Goal: Book appointment/travel/reservation

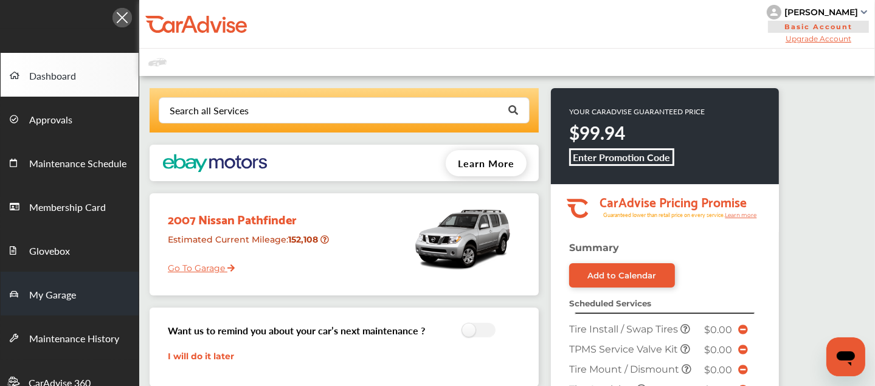
click at [52, 289] on span "My Garage" at bounding box center [52, 296] width 47 height 16
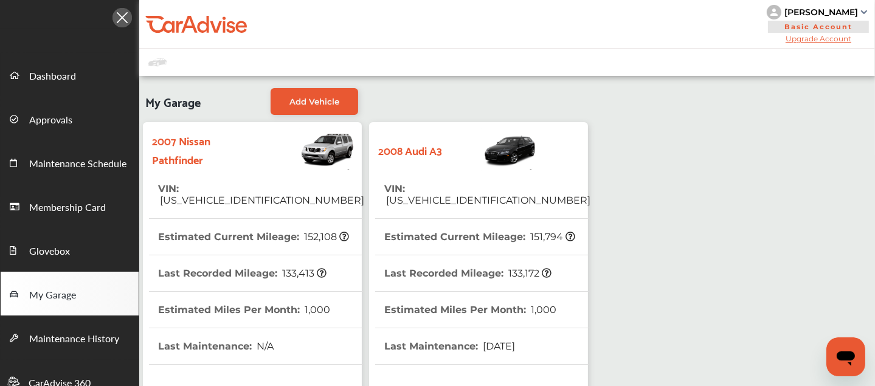
click at [469, 158] on img at bounding box center [490, 149] width 96 height 43
click at [321, 94] on link "Add Vehicle" at bounding box center [315, 101] width 88 height 27
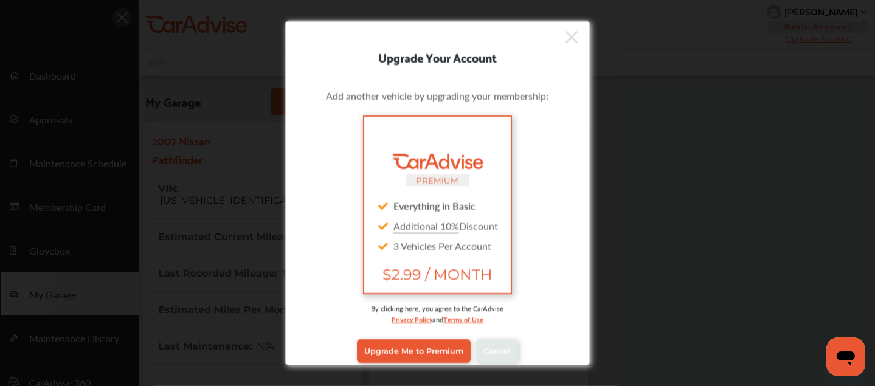
click at [566, 36] on icon at bounding box center [572, 36] width 12 height 19
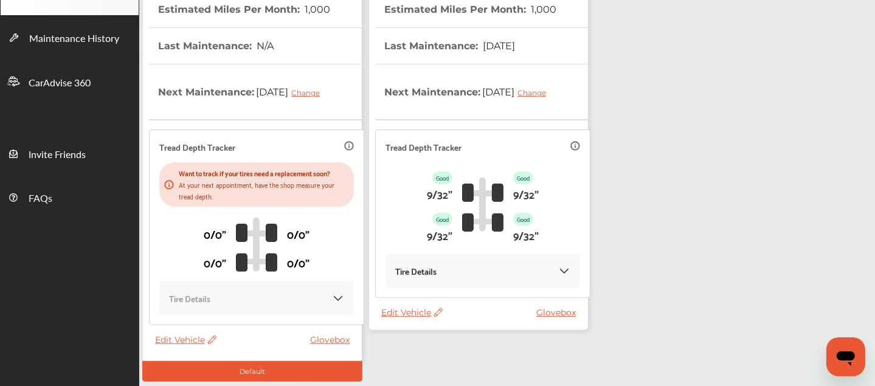
scroll to position [335, 0]
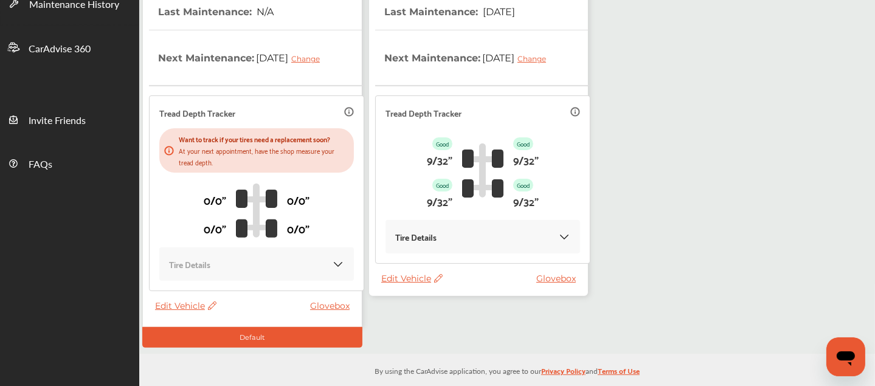
click at [412, 278] on span "Edit Vehicle" at bounding box center [411, 278] width 61 height 11
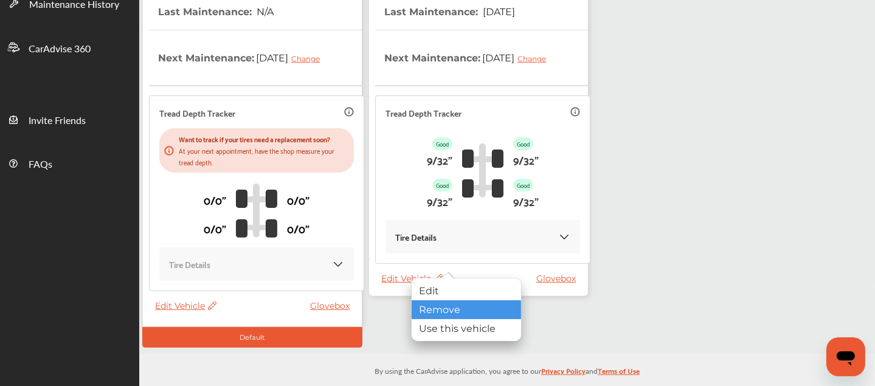
click at [447, 307] on div "Remove" at bounding box center [466, 310] width 109 height 19
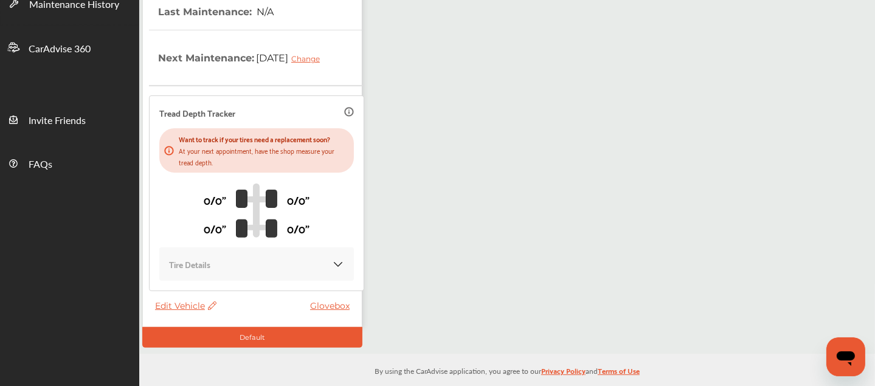
scroll to position [0, 0]
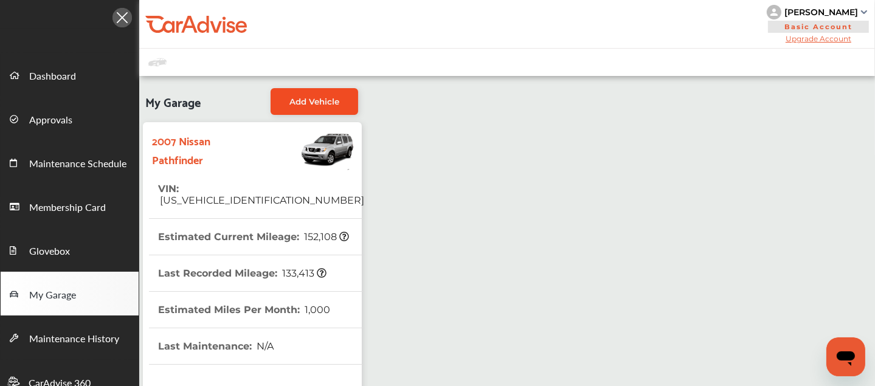
click at [302, 97] on span "Add Vehicle" at bounding box center [315, 102] width 50 height 10
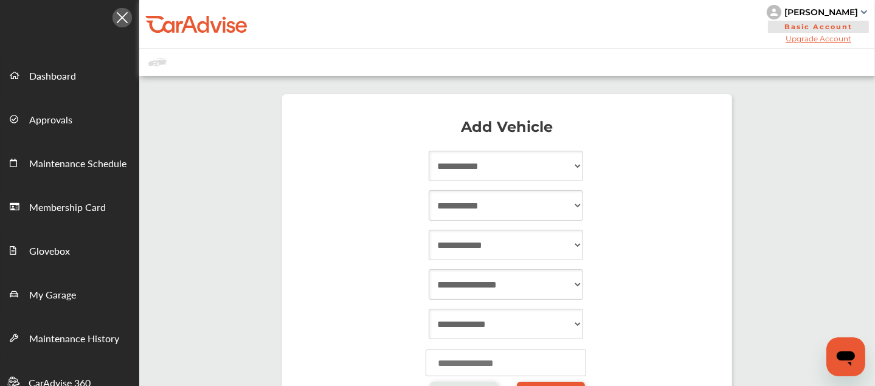
scroll to position [140, 0]
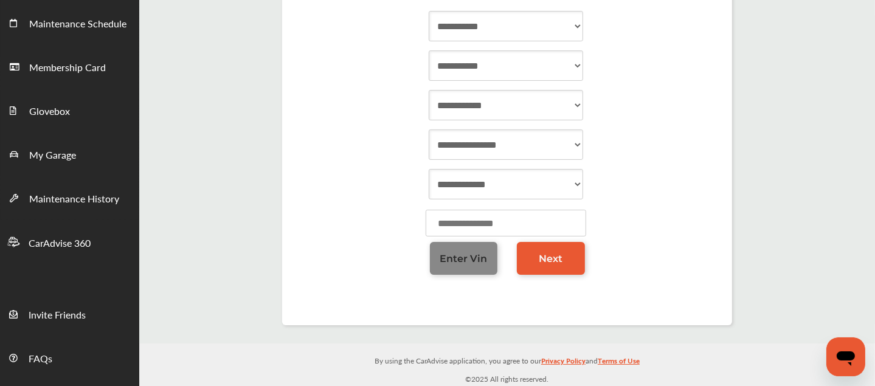
click at [470, 254] on span "Enter Vin" at bounding box center [463, 259] width 47 height 12
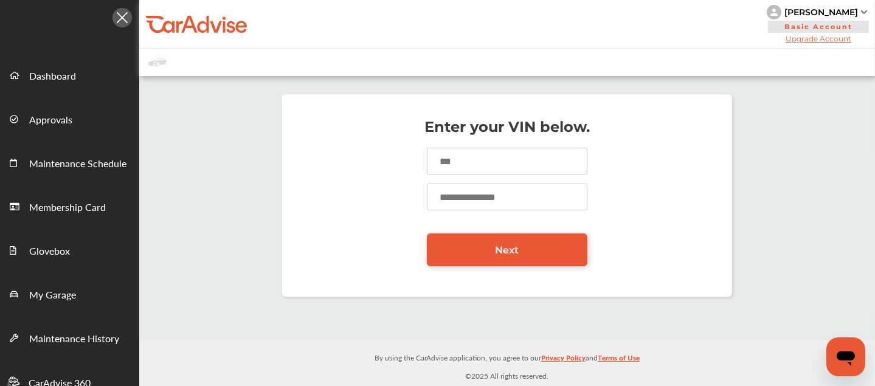
click at [472, 162] on input at bounding box center [507, 161] width 161 height 27
type input "**********"
click at [467, 189] on input "number" at bounding box center [507, 197] width 161 height 27
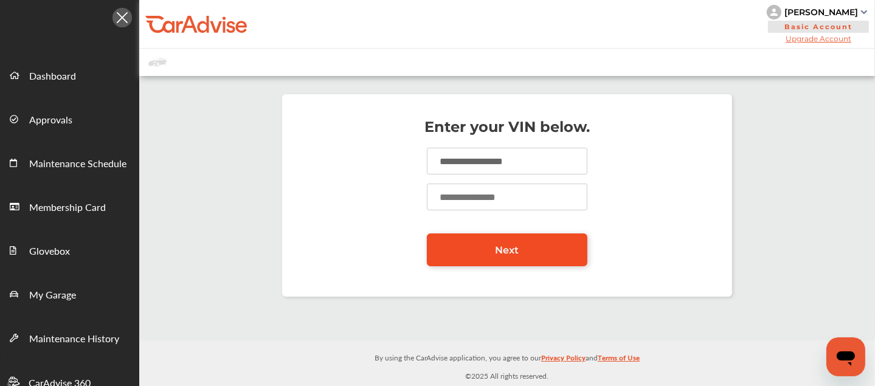
type input "*****"
click at [496, 241] on link "Next" at bounding box center [507, 250] width 161 height 33
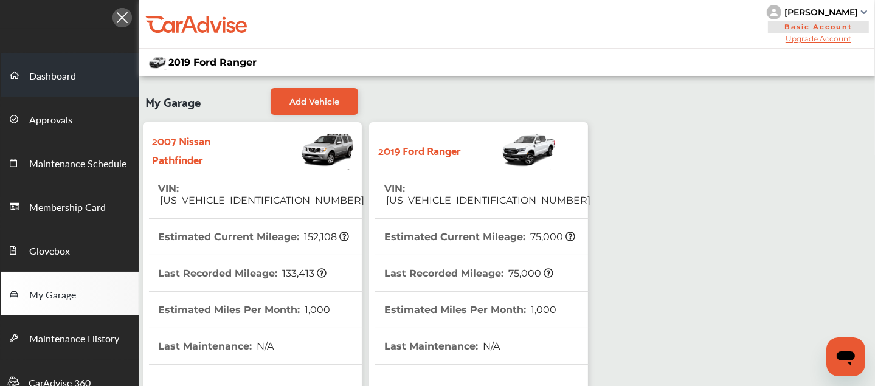
click at [75, 85] on link "Dashboard" at bounding box center [70, 75] width 138 height 44
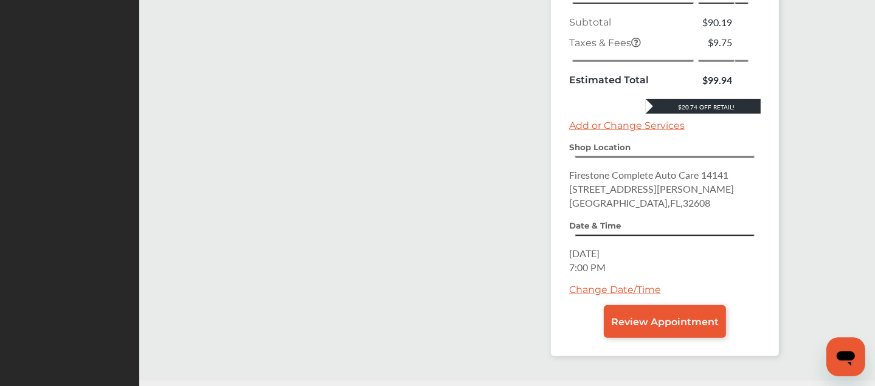
scroll to position [496, 0]
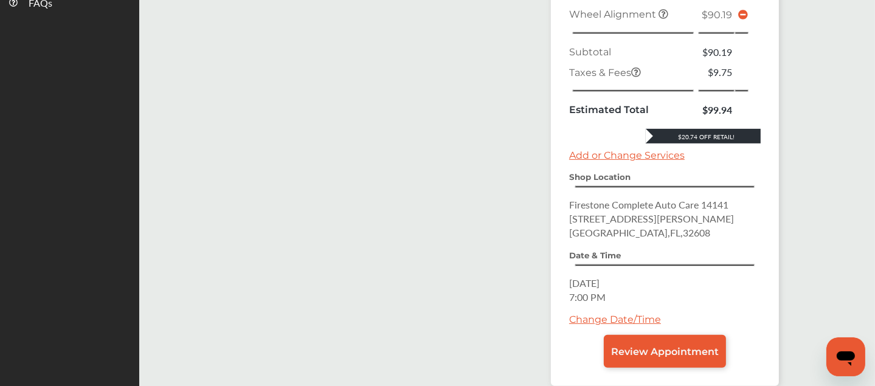
click at [742, 10] on icon at bounding box center [743, 15] width 10 height 10
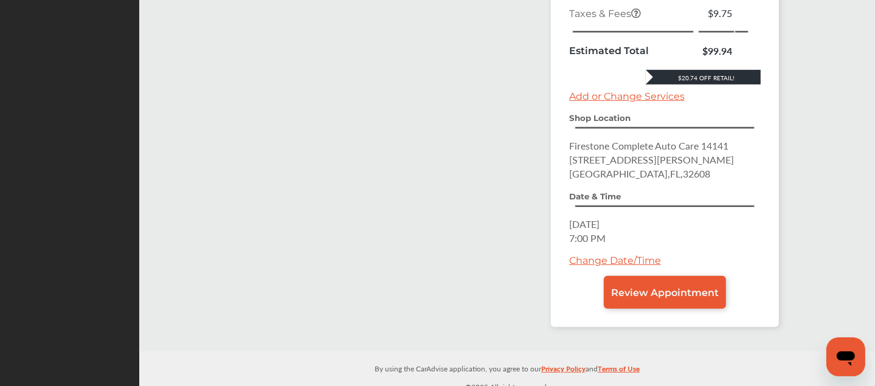
scroll to position [492, 0]
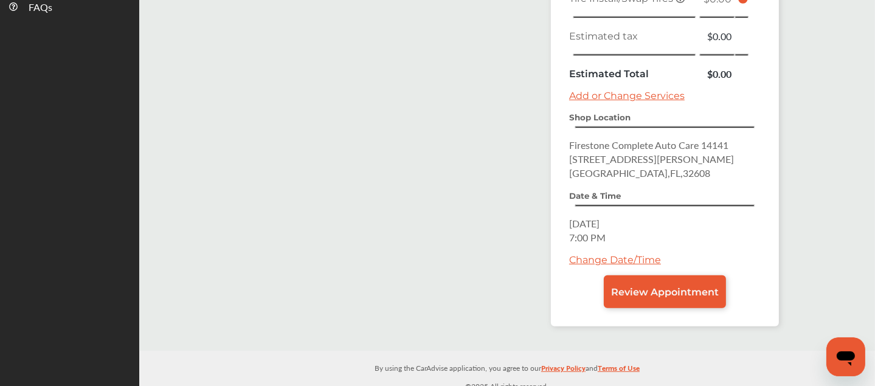
click at [611, 254] on link "Change Date/Time" at bounding box center [615, 260] width 92 height 12
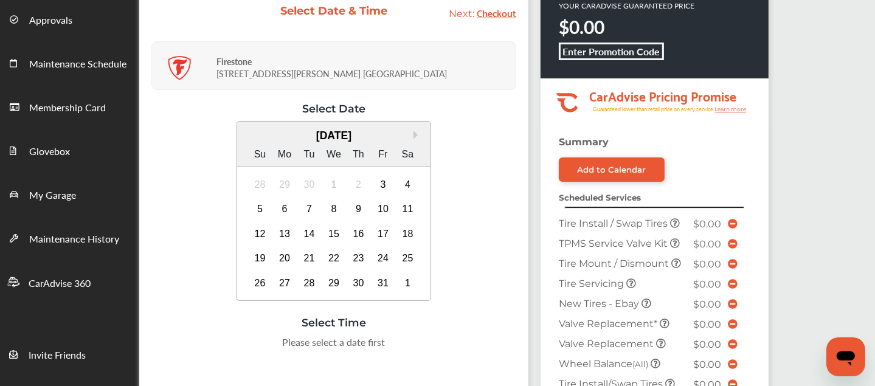
scroll to position [100, 0]
click at [410, 185] on div "4" at bounding box center [407, 184] width 19 height 19
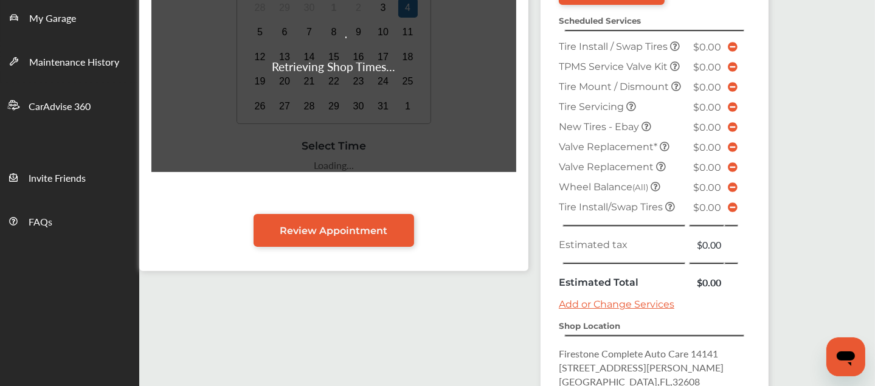
scroll to position [276, 0]
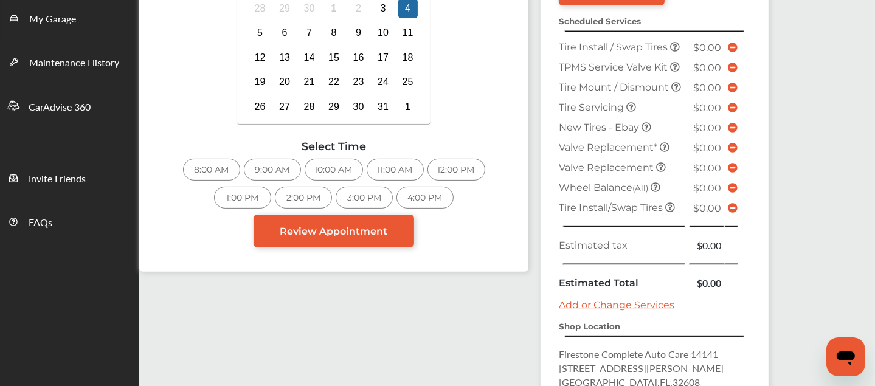
click at [404, 165] on div "11:00 AM" at bounding box center [395, 170] width 57 height 22
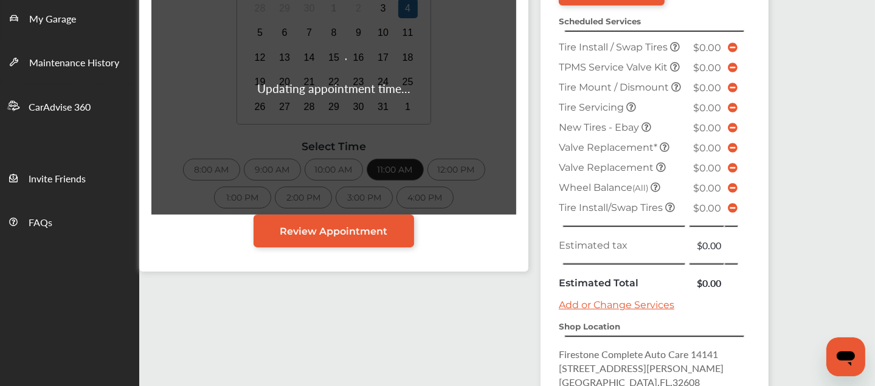
scroll to position [274, 0]
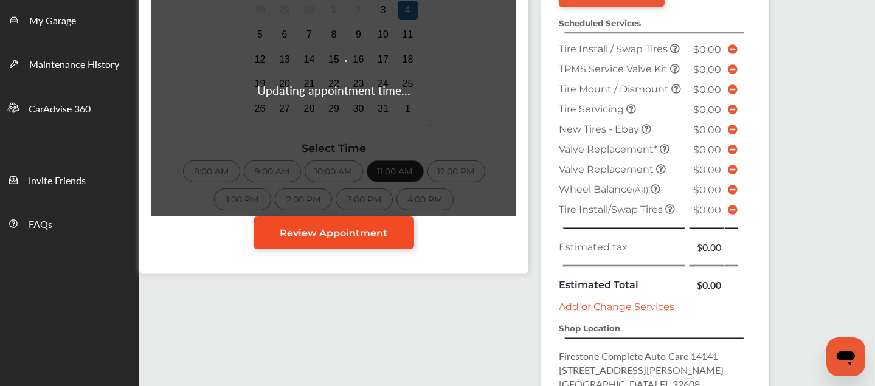
click at [347, 235] on span "Review Appointment" at bounding box center [334, 234] width 108 height 12
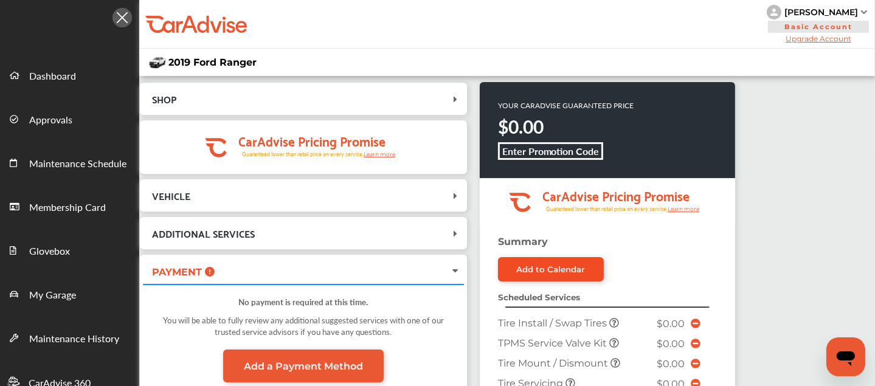
scroll to position [479, 0]
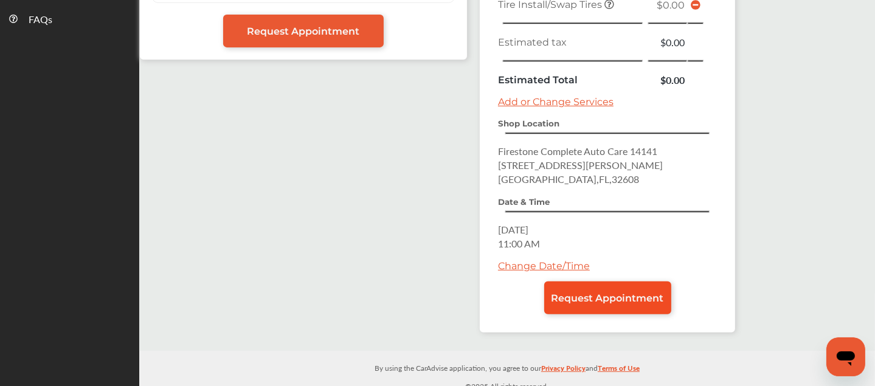
click at [603, 293] on span "Request Appointment" at bounding box center [608, 299] width 113 height 12
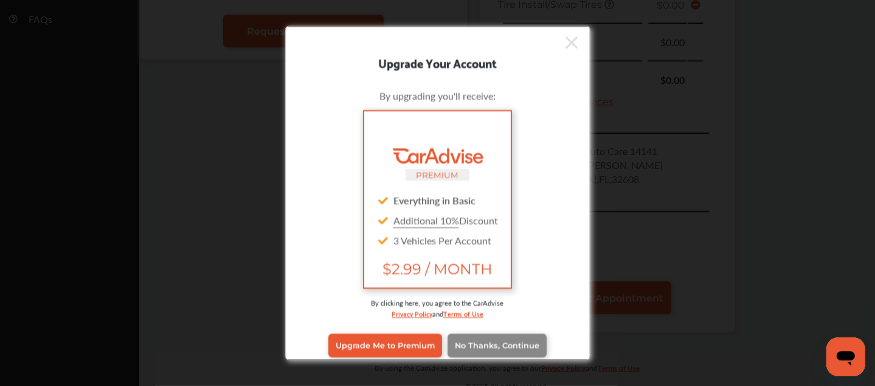
click at [501, 341] on span "No Thanks, Continue" at bounding box center [497, 345] width 85 height 9
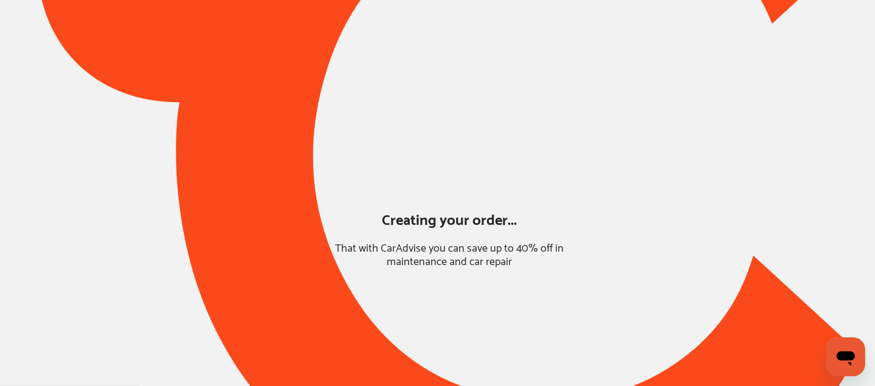
scroll to position [132, 0]
click at [543, 294] on div at bounding box center [437, 155] width 875 height 758
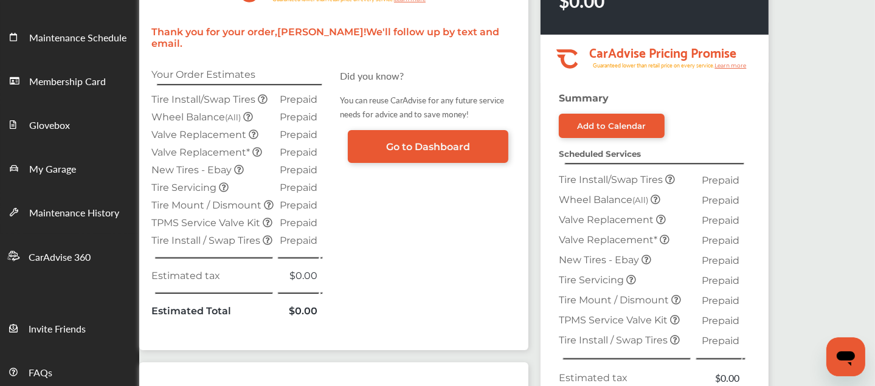
scroll to position [124, 0]
